Goal: Navigation & Orientation: Find specific page/section

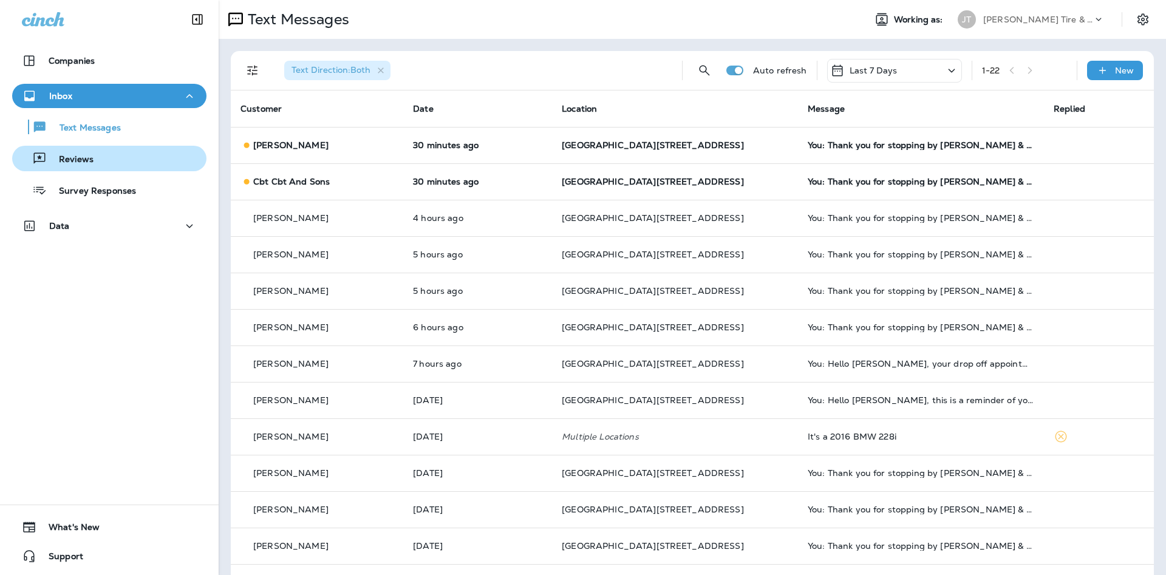
click at [114, 162] on div "Reviews" at bounding box center [109, 158] width 185 height 18
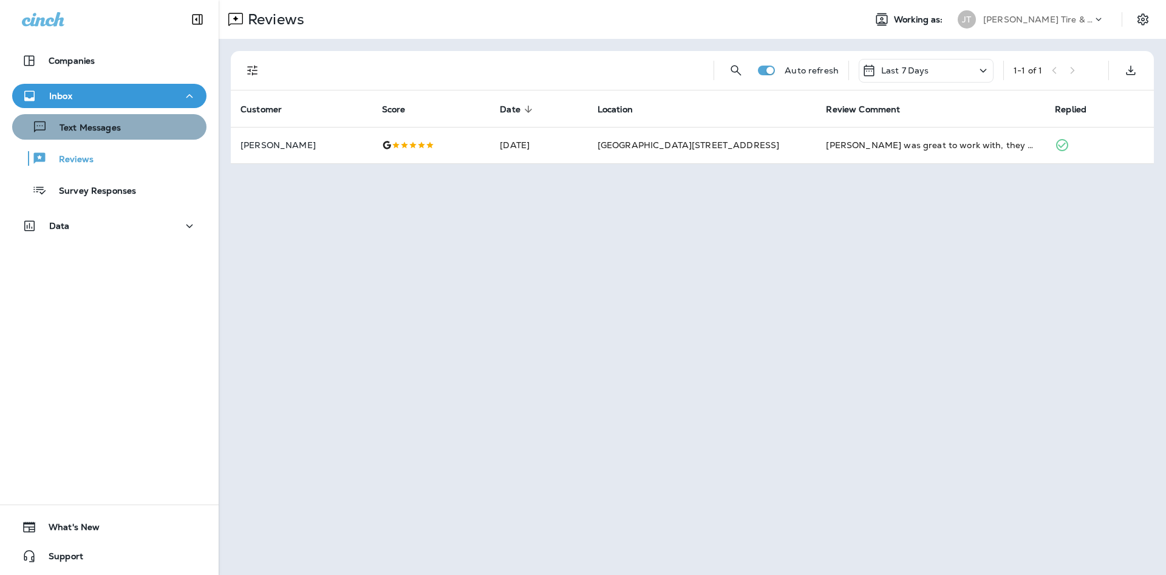
click at [133, 129] on div "Text Messages" at bounding box center [109, 127] width 185 height 18
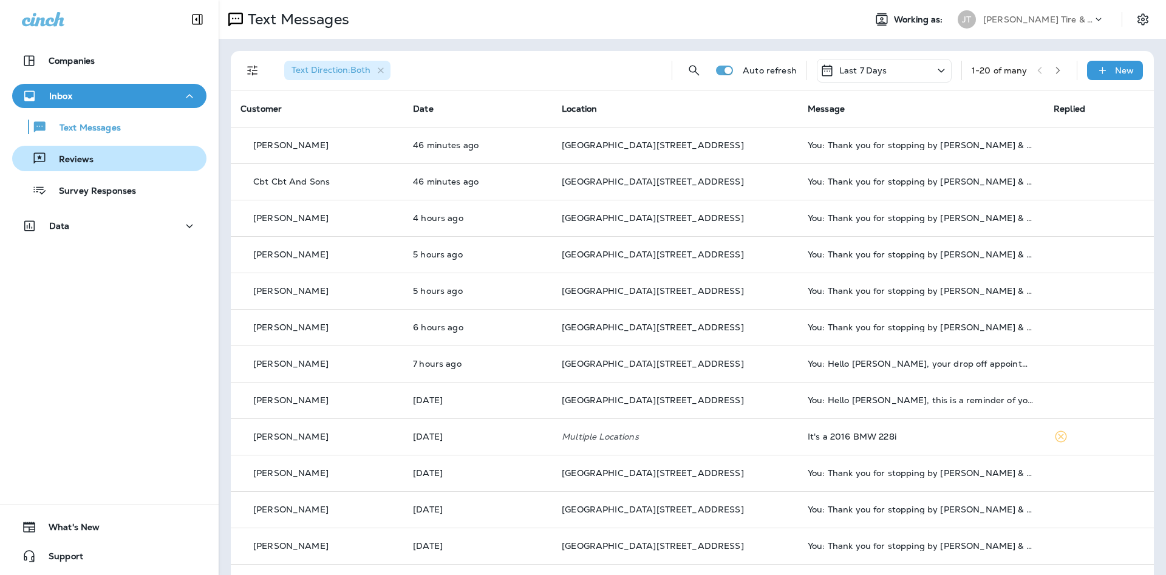
click at [106, 150] on div "Reviews" at bounding box center [109, 158] width 185 height 18
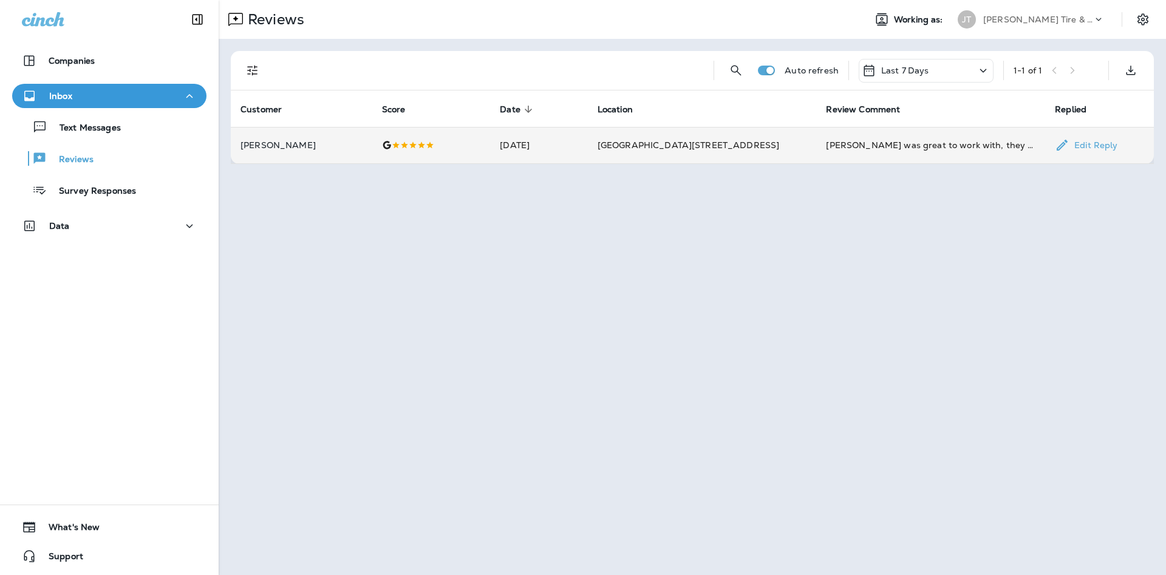
click at [865, 155] on td "[PERSON_NAME] was great to work with, they got me in right away to get all 4 ne…" at bounding box center [930, 145] width 229 height 36
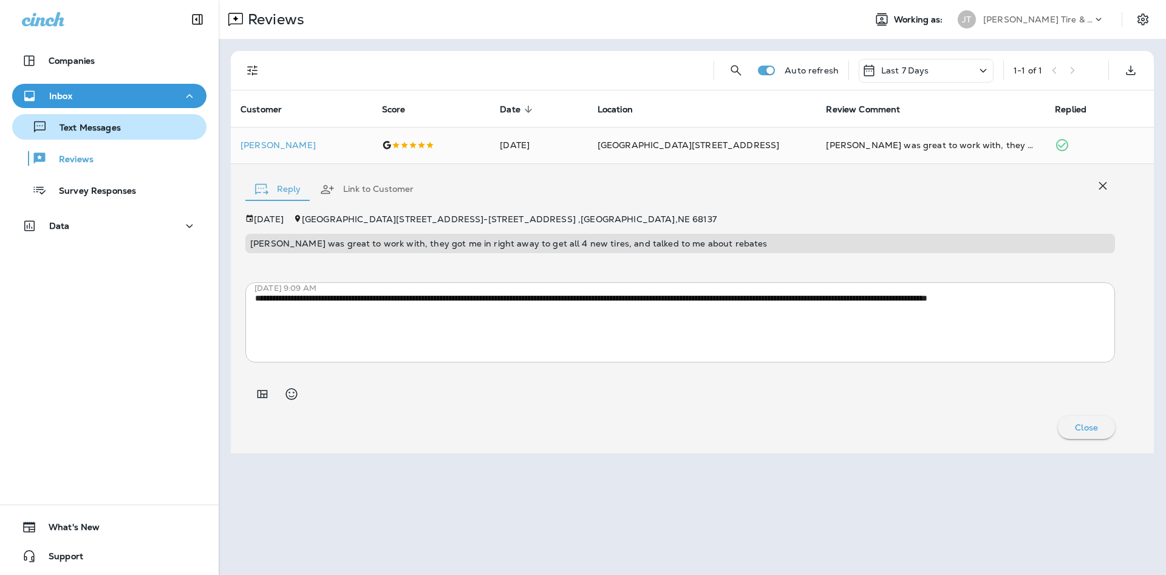
click at [104, 137] on button "Text Messages" at bounding box center [109, 127] width 194 height 26
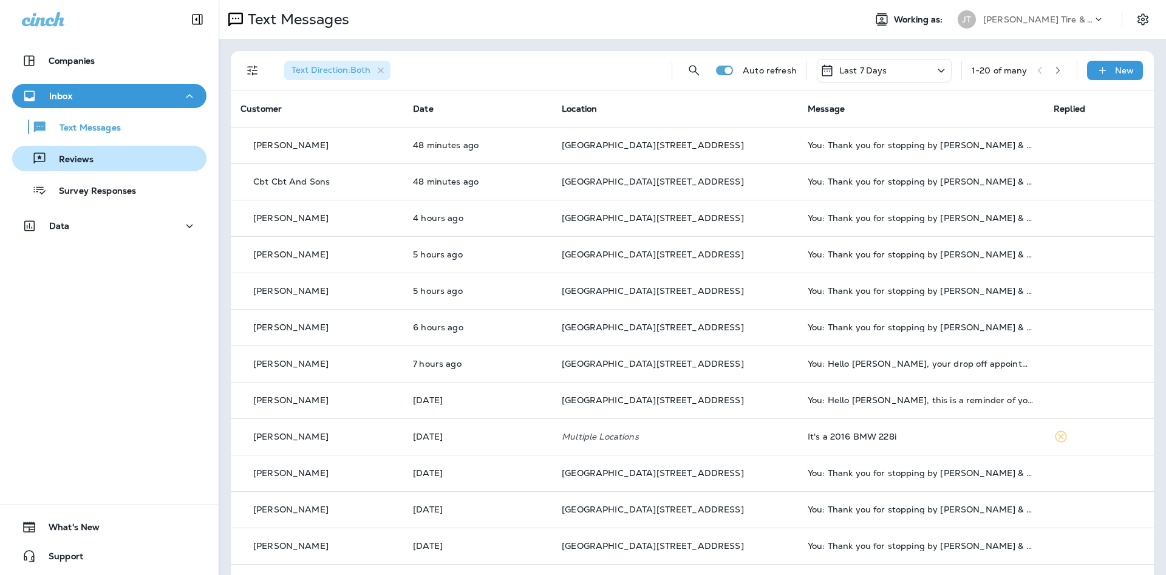
click at [108, 170] on button "Reviews" at bounding box center [109, 159] width 194 height 26
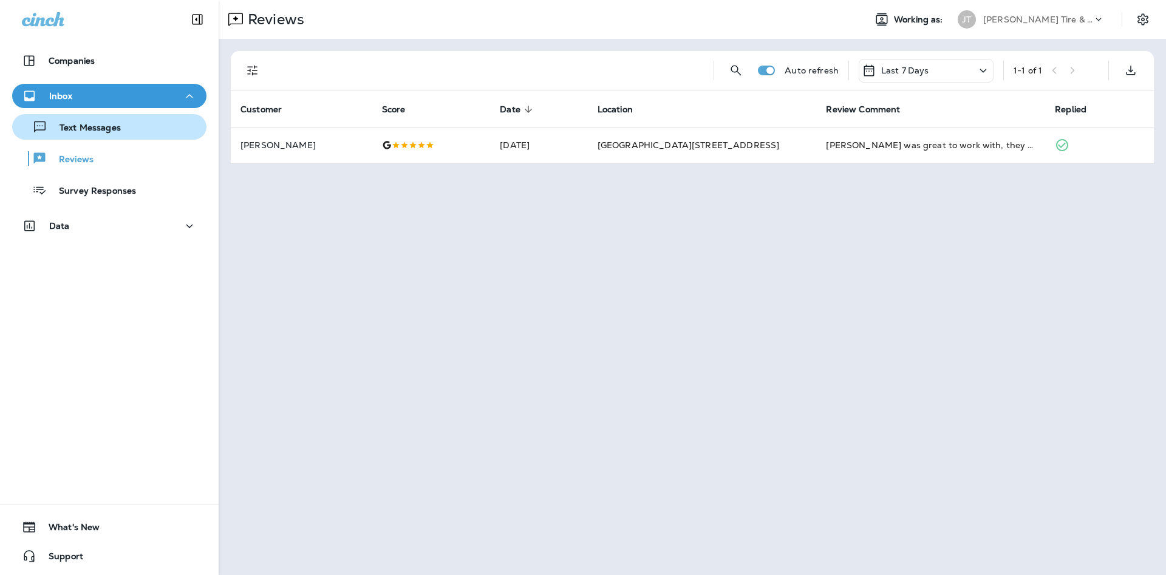
click at [83, 127] on p "Text Messages" at bounding box center [83, 129] width 73 height 12
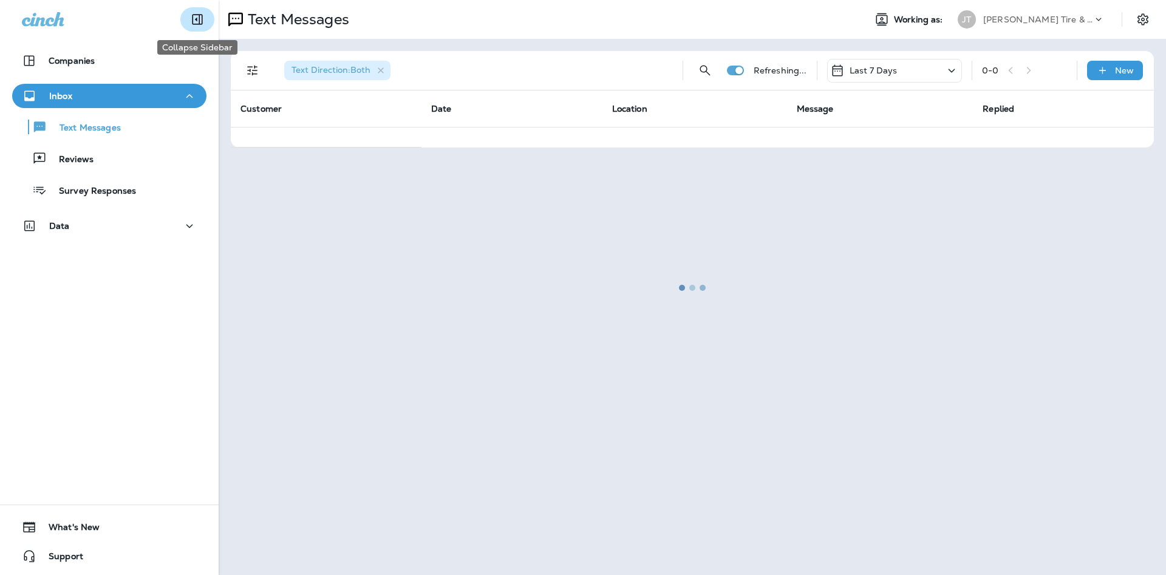
click at [186, 22] on button "Collapse Sidebar" at bounding box center [197, 19] width 34 height 24
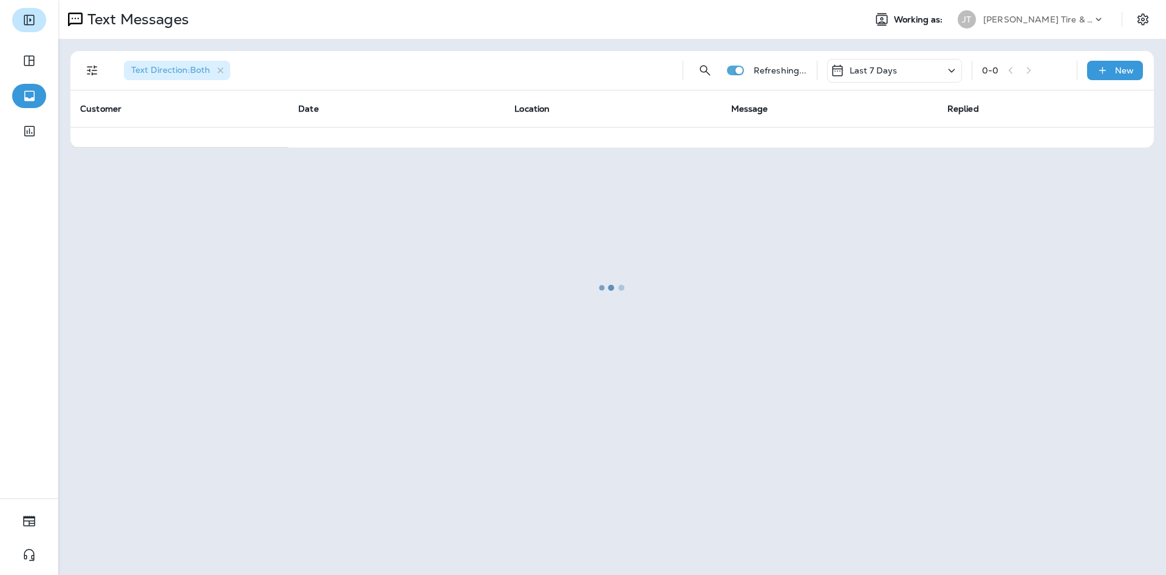
click at [32, 20] on icon "Expand Sidebar" at bounding box center [29, 20] width 15 height 15
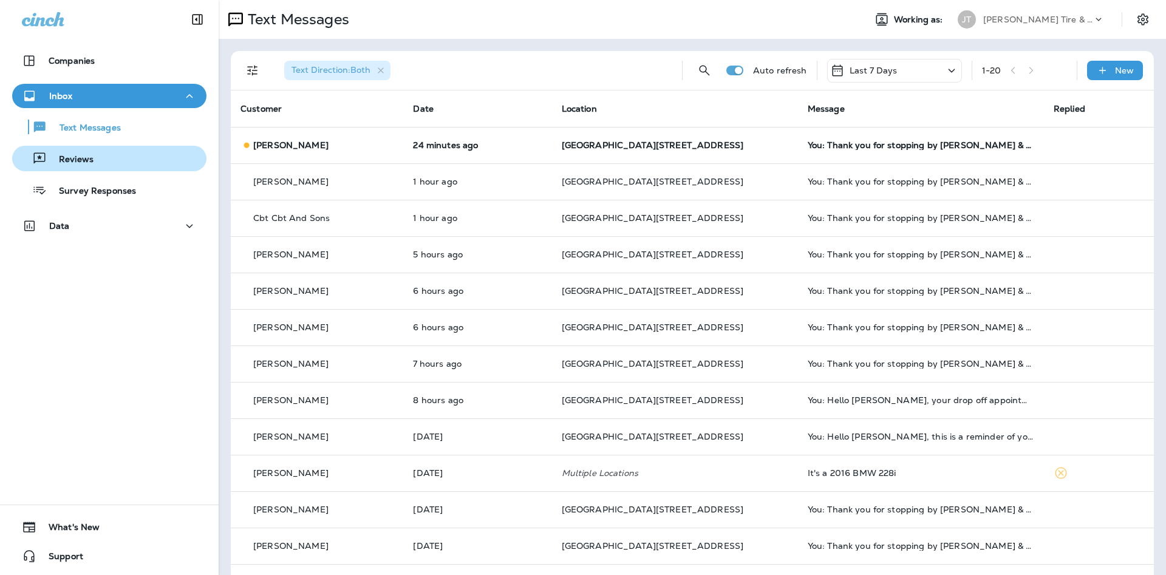
click at [134, 166] on div "Reviews" at bounding box center [109, 158] width 185 height 18
